Goal: Book appointment/travel/reservation

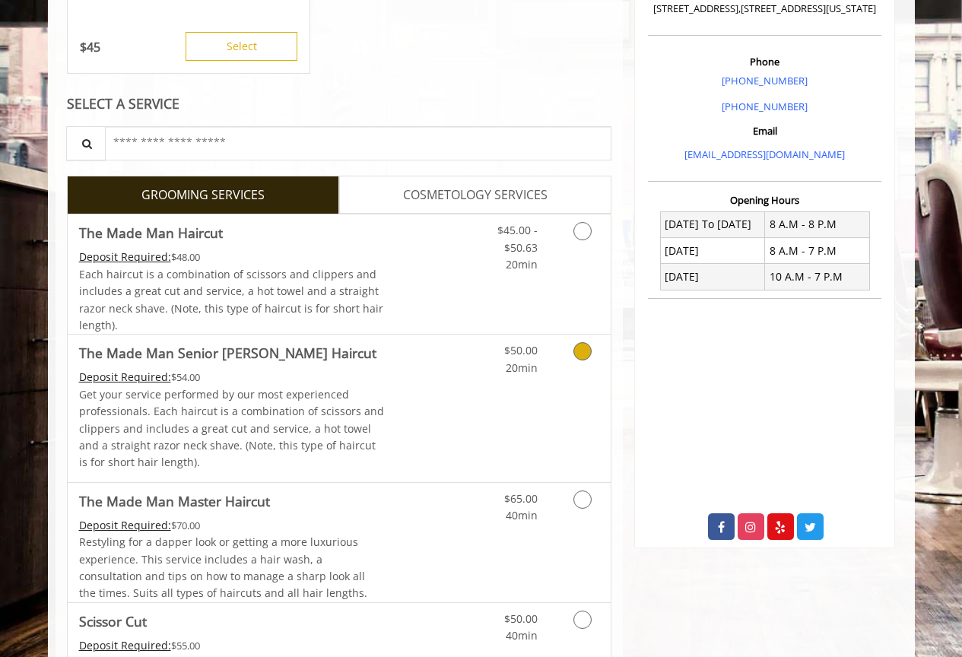
scroll to position [371, 0]
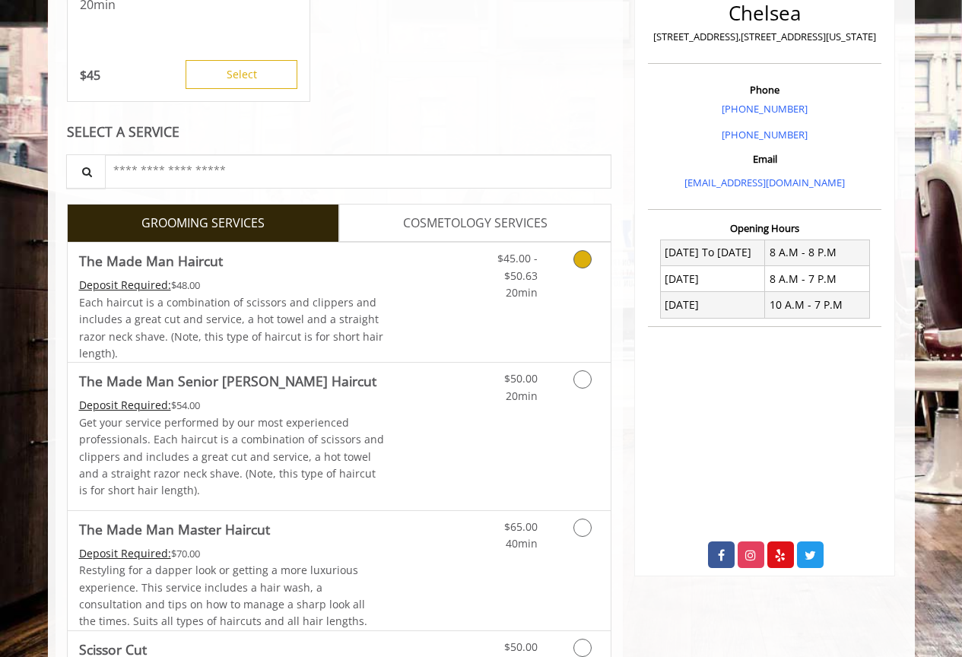
click at [503, 296] on link "$45.00 - $50.63 20min" at bounding box center [506, 272] width 63 height 59
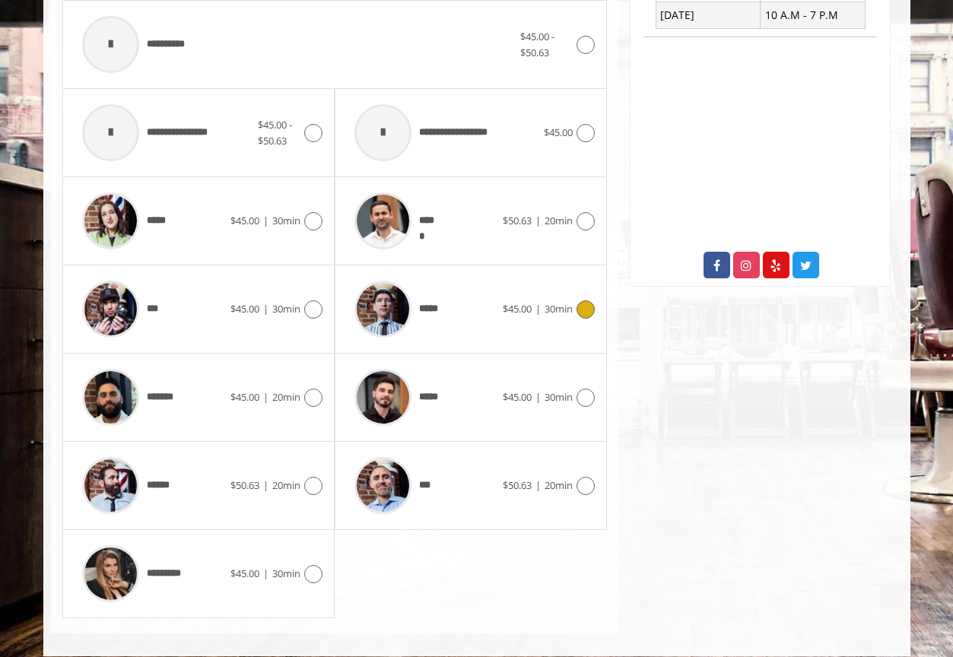
scroll to position [676, 0]
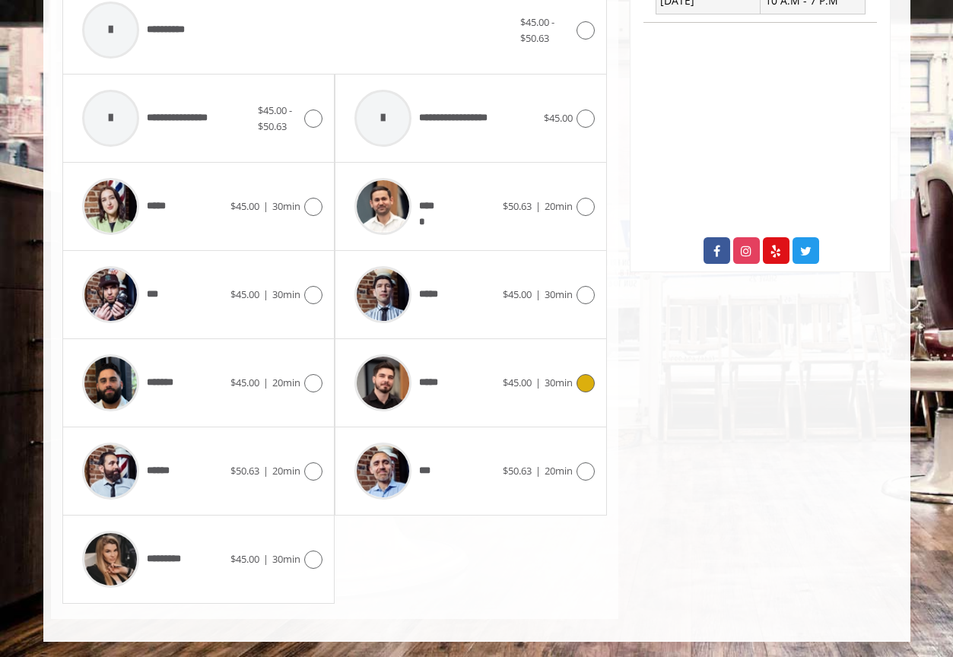
click at [479, 383] on div "*****" at bounding box center [425, 383] width 156 height 72
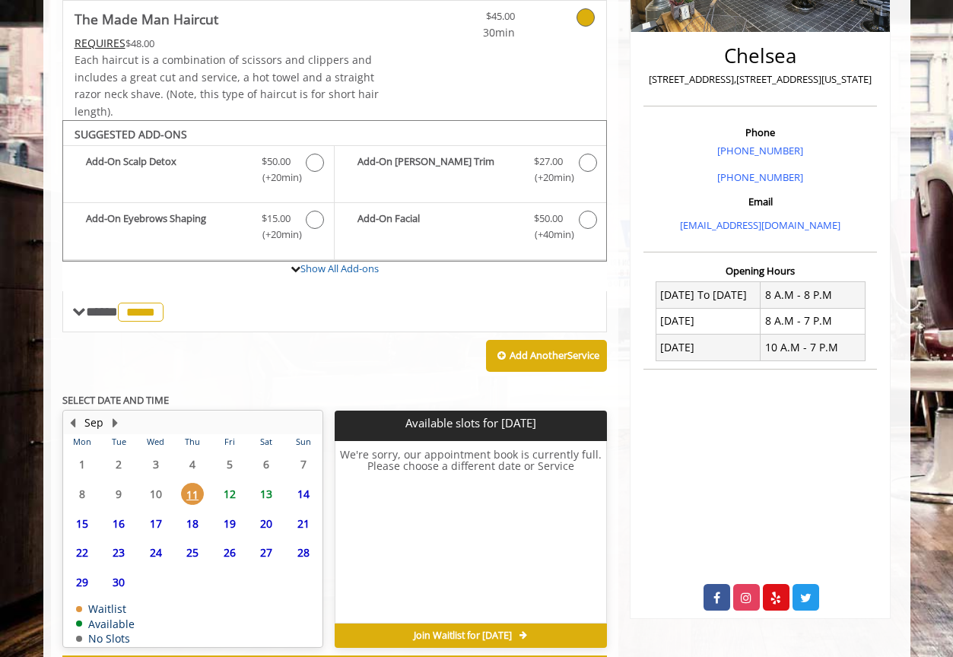
scroll to position [395, 0]
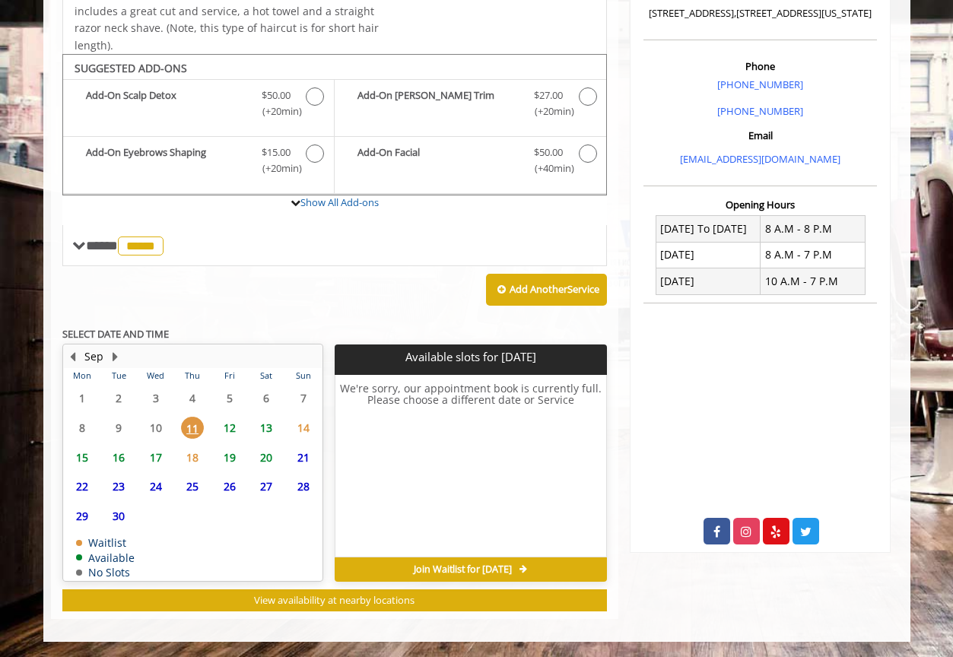
click at [234, 425] on span "12" at bounding box center [229, 428] width 23 height 22
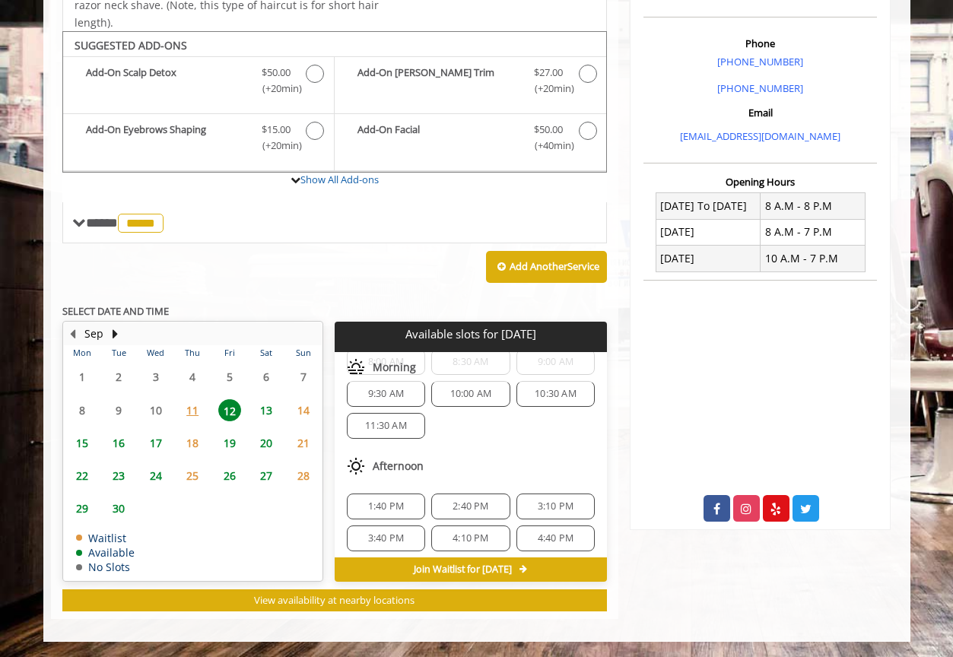
scroll to position [46, 0]
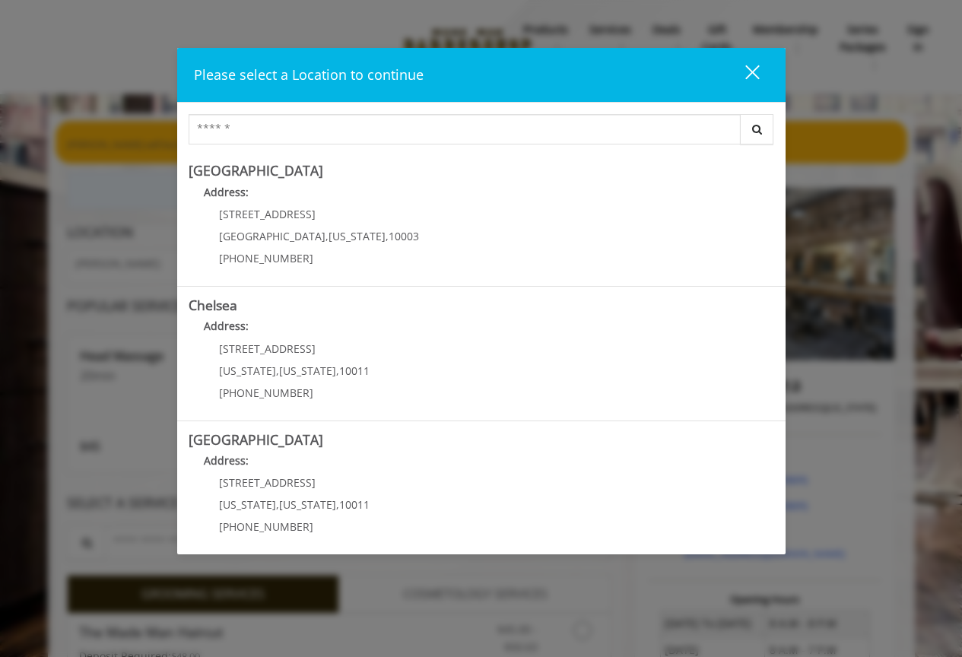
click at [122, 319] on div "Please select a Location to continue close Search Greenwich Village Address: 60…" at bounding box center [481, 328] width 962 height 657
click at [763, 94] on div "Please select a Location to continue close" at bounding box center [481, 75] width 609 height 55
click at [763, 76] on button "close" at bounding box center [743, 74] width 52 height 31
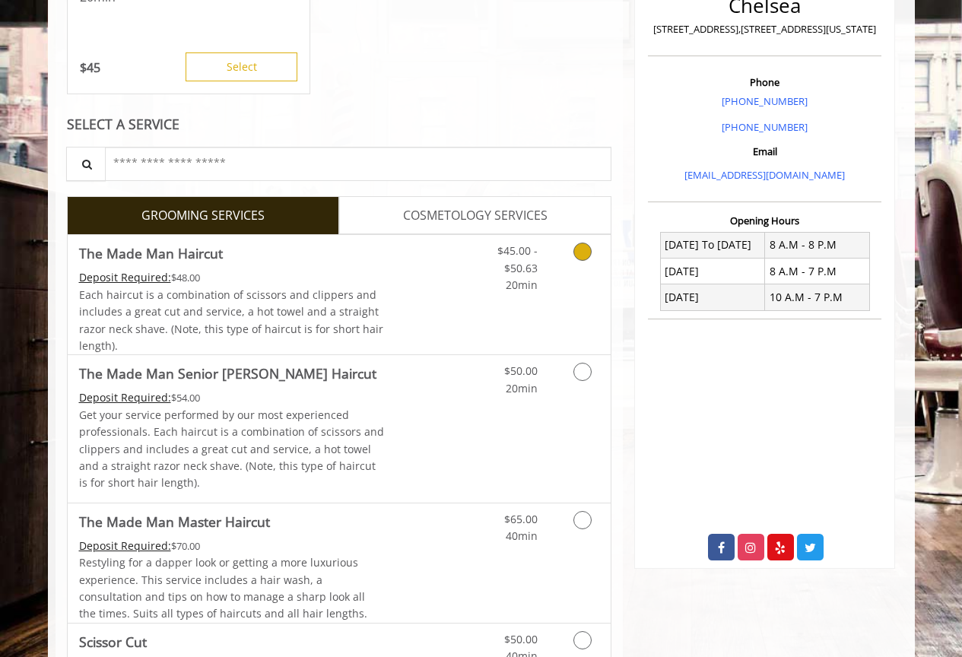
click at [385, 304] on link "Discounted Price" at bounding box center [429, 294] width 91 height 119
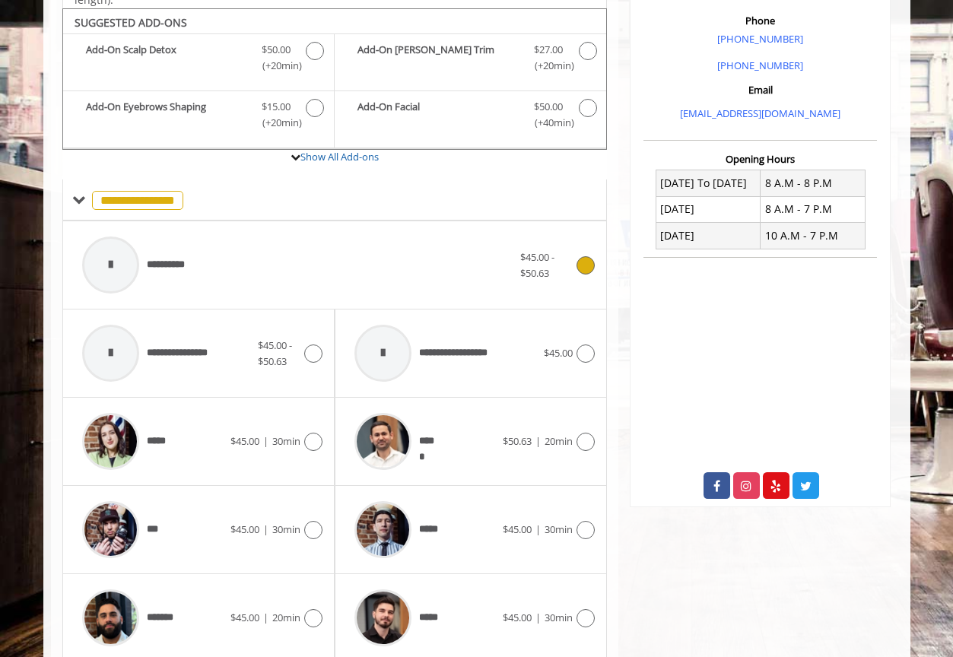
scroll to position [449, 0]
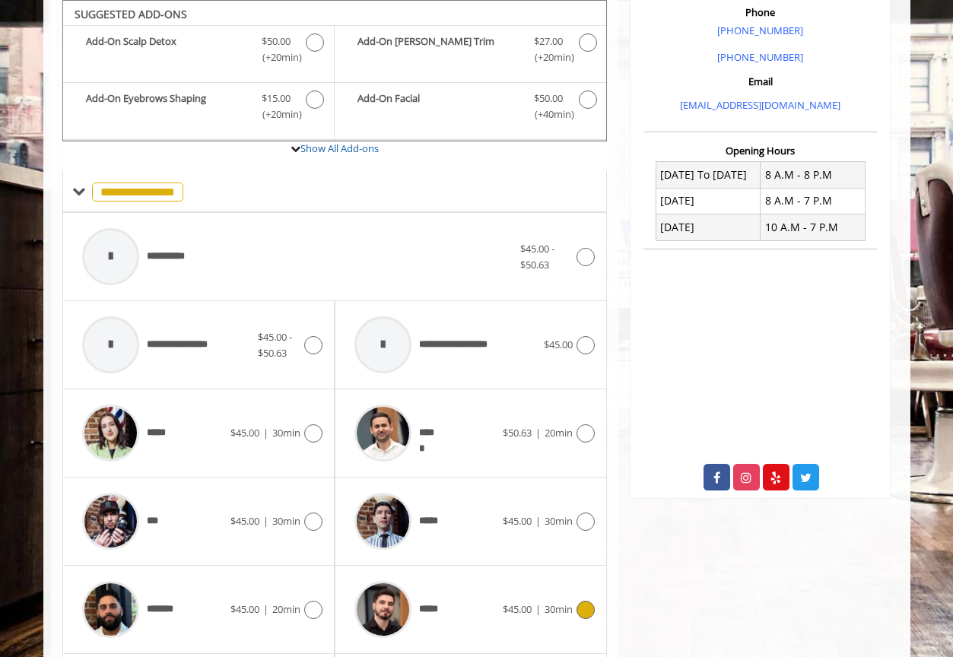
click at [503, 631] on div "***** $45.00 | 30min" at bounding box center [471, 610] width 248 height 72
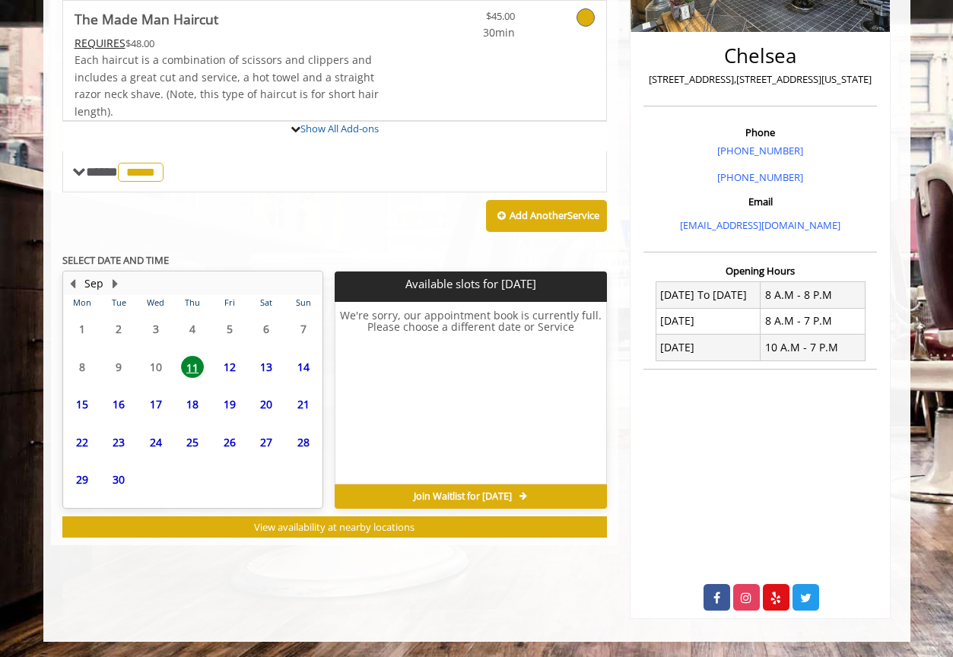
scroll to position [395, 0]
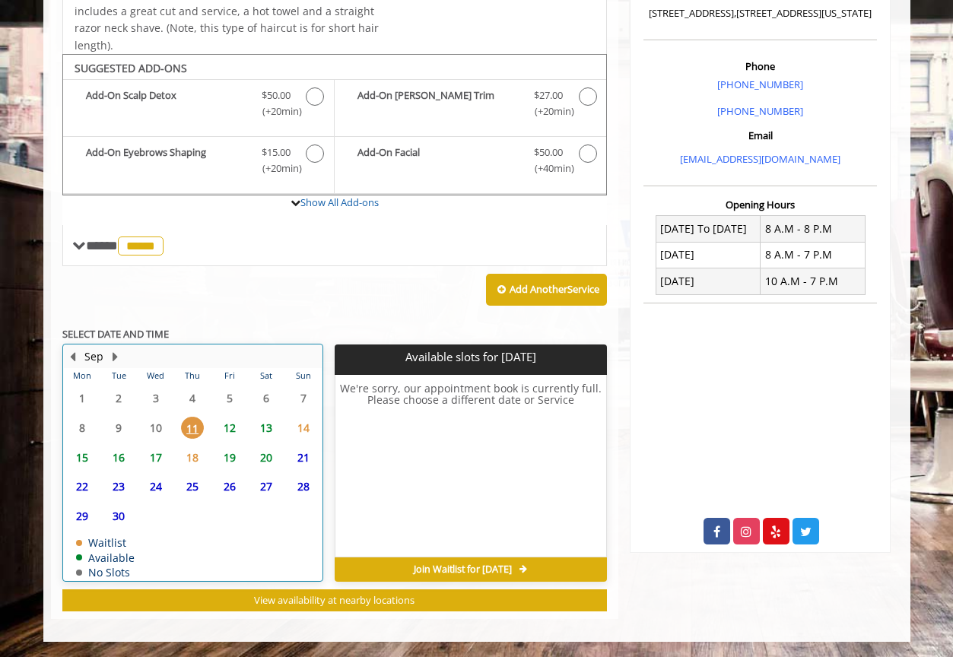
click at [240, 422] on div "12" at bounding box center [229, 428] width 30 height 22
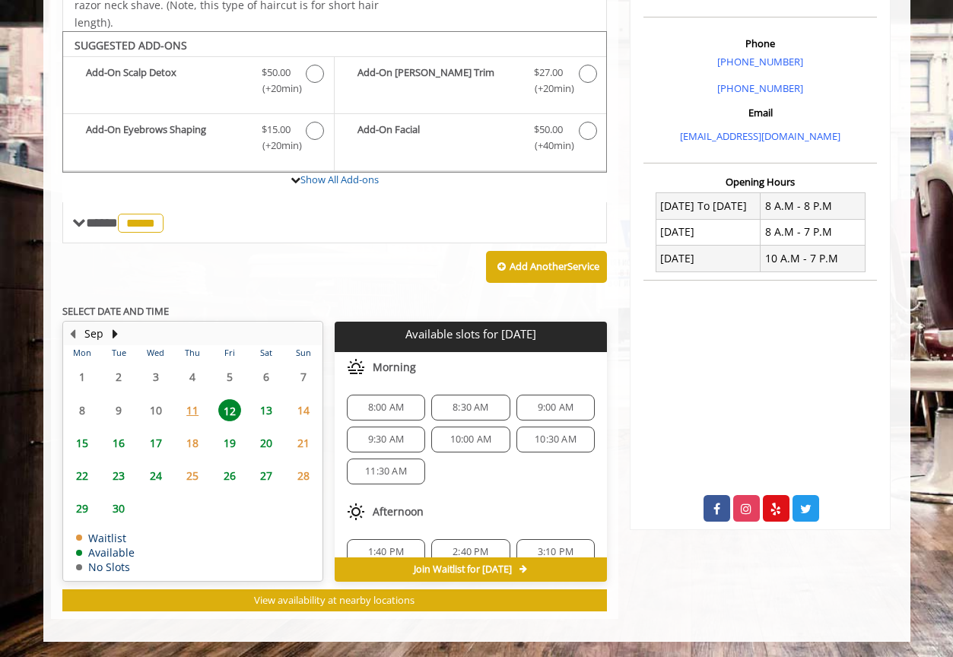
scroll to position [59, 0]
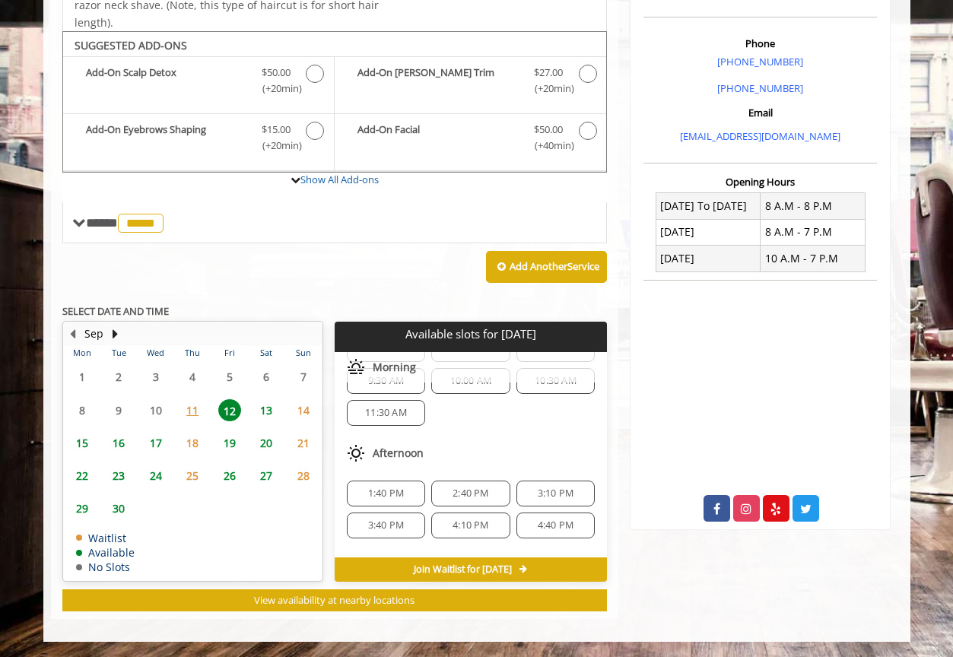
click at [421, 406] on div "11:30 AM" at bounding box center [386, 413] width 78 height 26
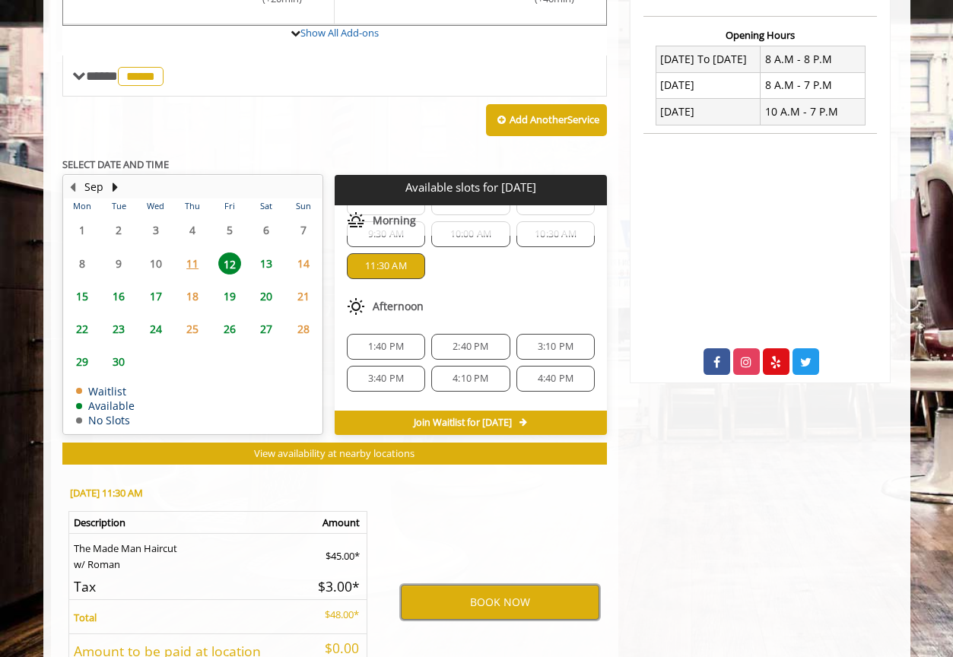
scroll to position [564, 0]
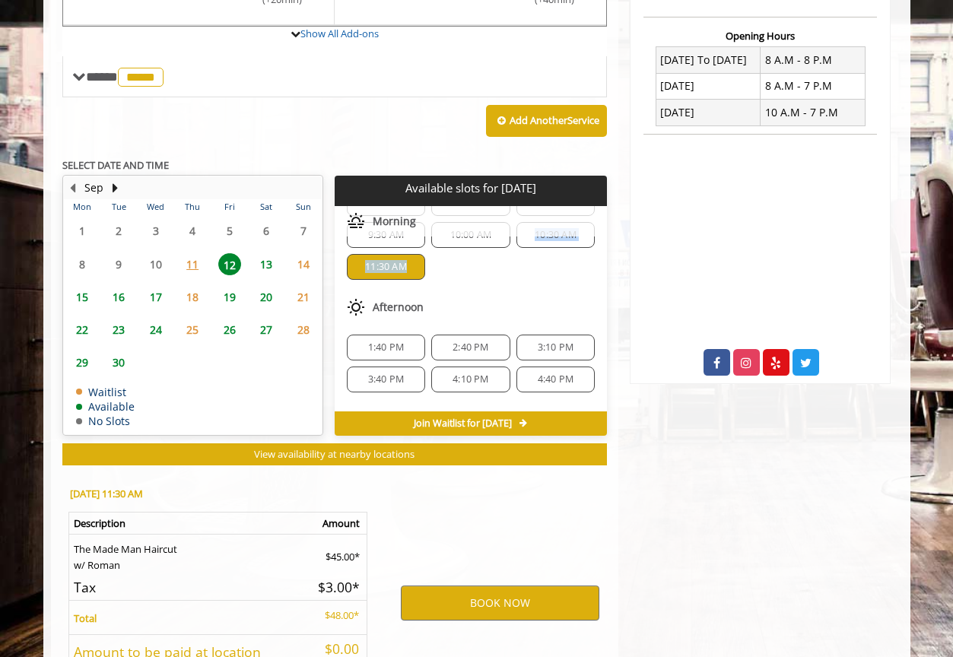
click at [451, 275] on div "8:00 AM 8:30 AM 9:00 AM 9:30 AM 10:00 AM 10:30 AM 11:30 AM" at bounding box center [471, 235] width 272 height 114
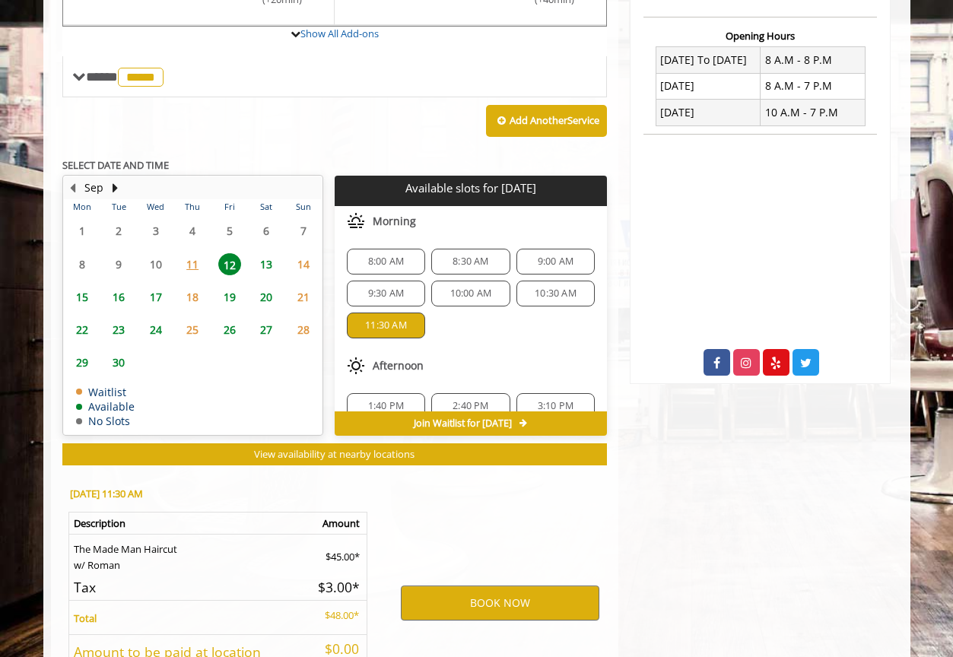
click at [443, 343] on div "8:00 AM 8:30 AM 9:00 AM 9:30 AM 10:00 AM 10:30 AM 11:30 AM" at bounding box center [471, 294] width 272 height 114
drag, startPoint x: 443, startPoint y: 343, endPoint x: 458, endPoint y: 339, distance: 15.7
click at [458, 339] on div "8:00 AM 8:30 AM 9:00 AM 9:30 AM 10:00 AM 10:30 AM 11:30 AM" at bounding box center [471, 294] width 272 height 114
drag, startPoint x: 458, startPoint y: 339, endPoint x: 409, endPoint y: 333, distance: 49.8
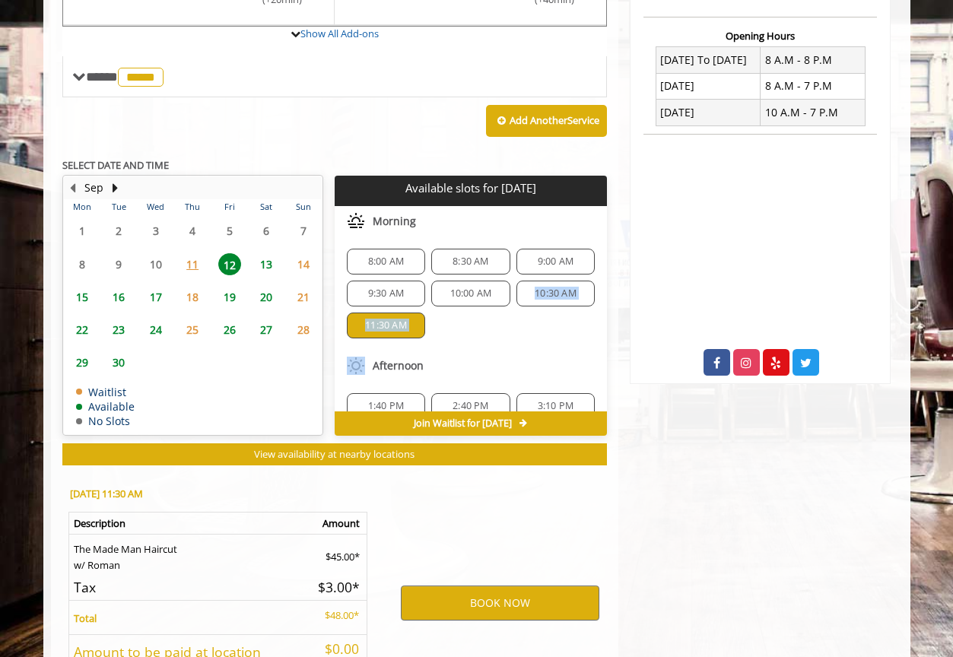
click at [409, 333] on div "8:00 AM 8:30 AM 9:00 AM 9:30 AM 10:00 AM 10:30 AM 11:30 AM" at bounding box center [471, 294] width 272 height 114
click at [409, 333] on div "11:30 AM" at bounding box center [386, 326] width 78 height 26
click at [425, 333] on div "8:00 AM 8:30 AM 9:00 AM 9:30 AM 10:00 AM 10:30 AM 11:30 AM" at bounding box center [471, 294] width 272 height 114
click at [434, 134] on div "Add Another Service" at bounding box center [334, 120] width 545 height 47
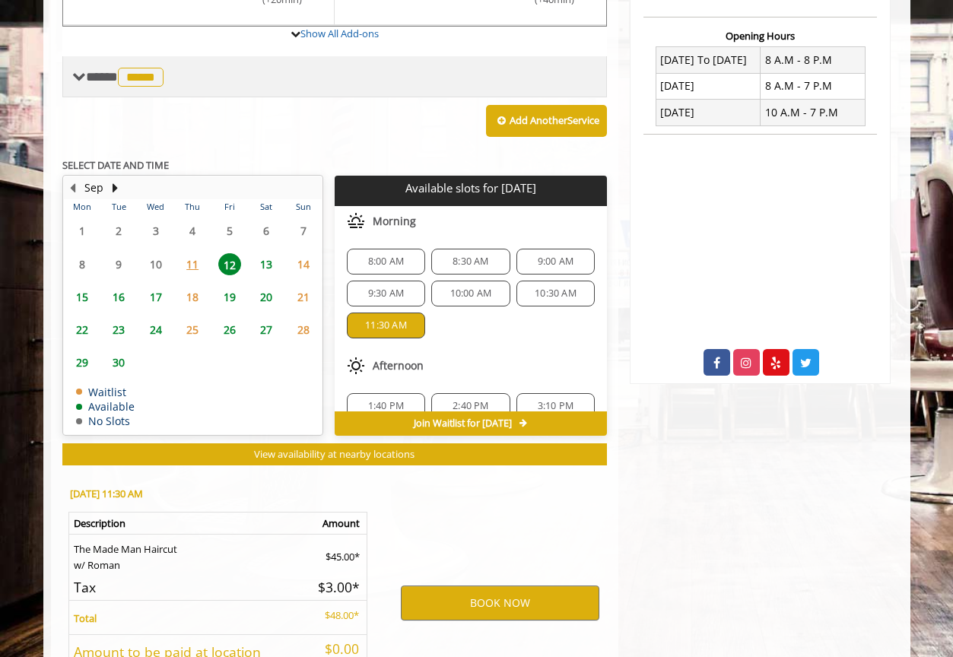
click at [506, 64] on div "**** ***** ********" at bounding box center [334, 76] width 545 height 41
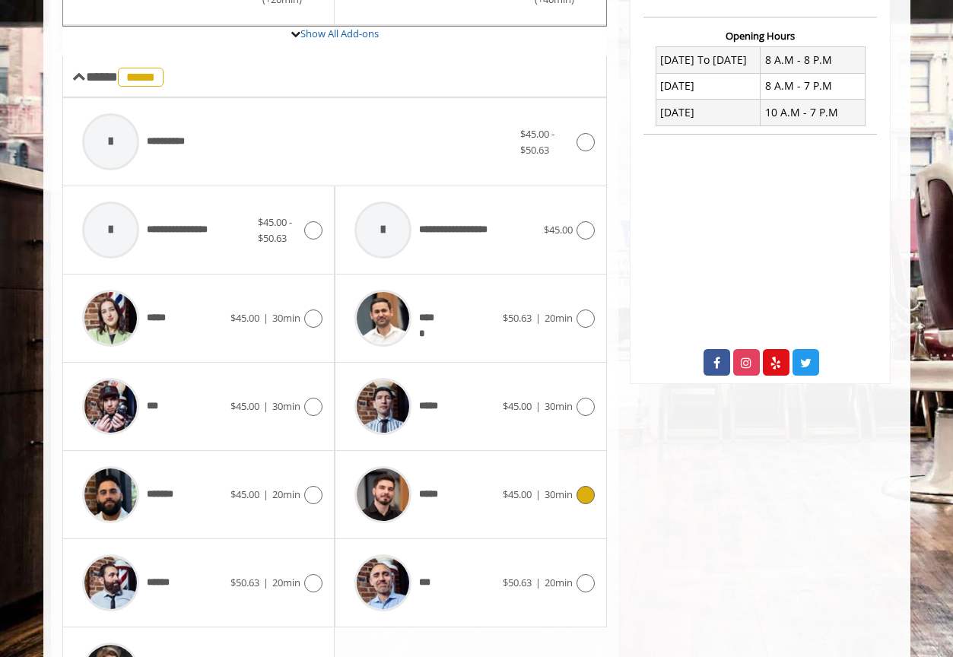
click at [642, 510] on div "Chelsea 169 W 23rd Street,170 W 23rd Street, New York Phone +(917) 639-3902 +(6…" at bounding box center [761, 487] width 284 height 1760
click at [699, 497] on div "Chelsea 169 W 23rd Street,170 W 23rd Street, New York Phone +(917) 639-3902 +(6…" at bounding box center [761, 487] width 284 height 1760
